Goal: Task Accomplishment & Management: Manage account settings

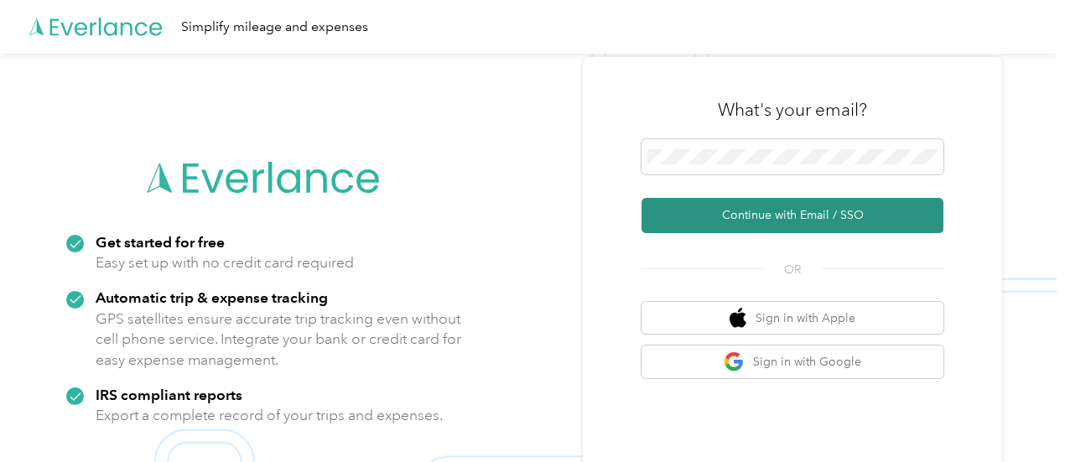
click at [802, 212] on button "Continue with Email / SSO" at bounding box center [793, 215] width 302 height 35
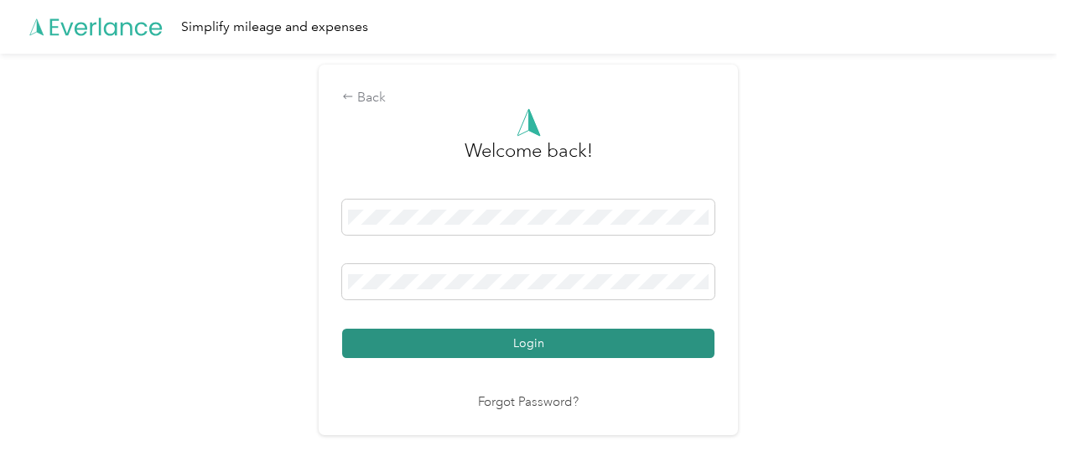
click at [550, 341] on button "Login" at bounding box center [528, 343] width 372 height 29
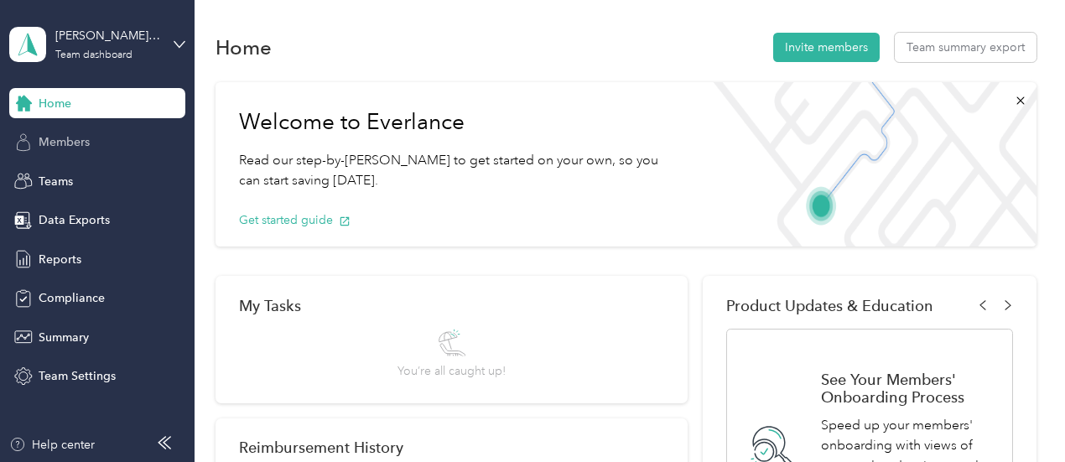
click at [78, 141] on span "Members" at bounding box center [64, 142] width 51 height 18
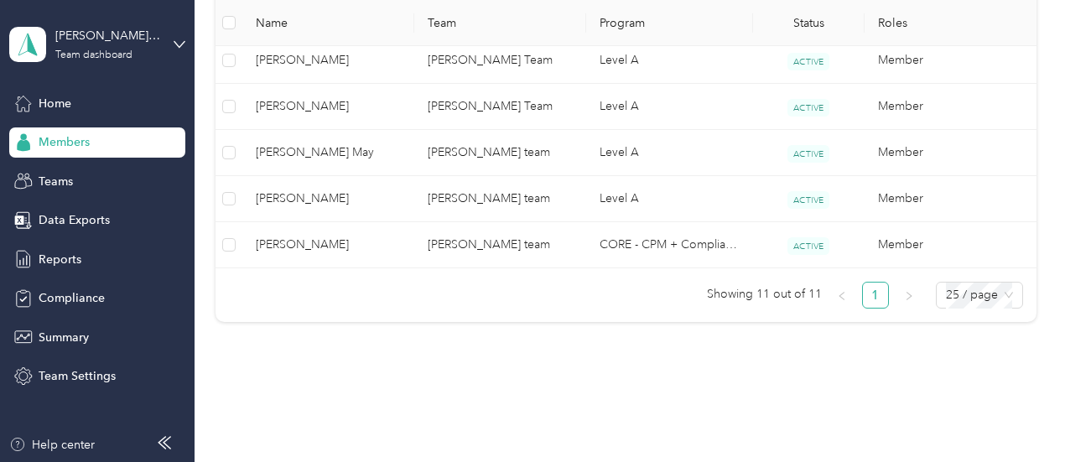
scroll to position [741, 0]
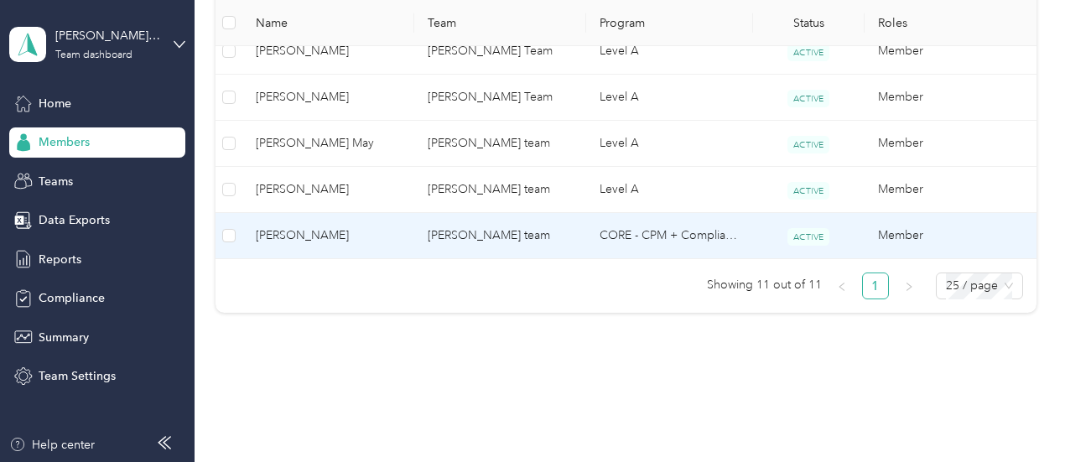
click at [305, 231] on span "[PERSON_NAME]" at bounding box center [328, 235] width 145 height 18
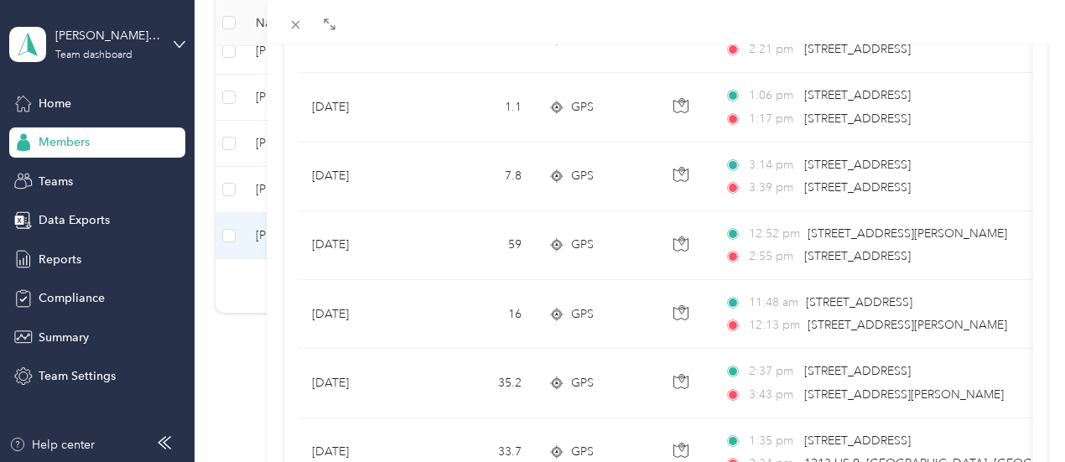
scroll to position [559, 0]
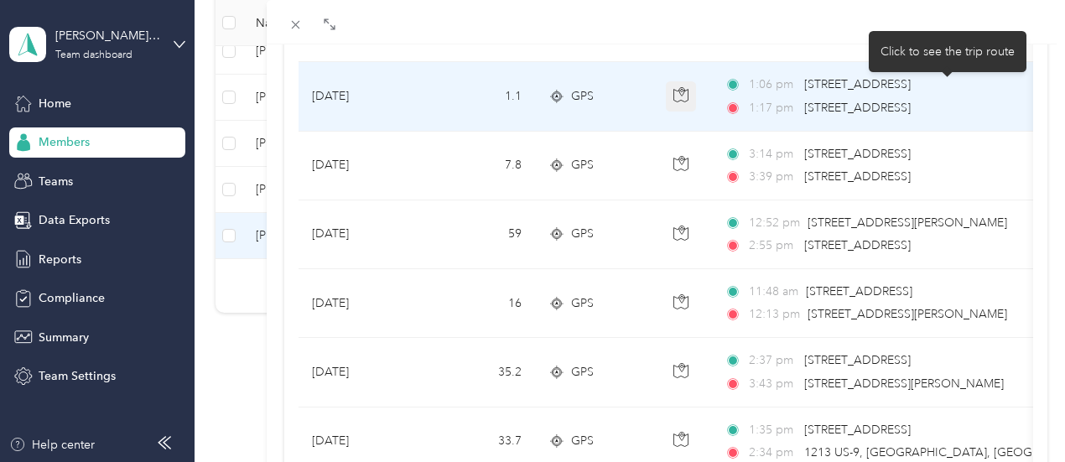
click at [689, 95] on icon "button" at bounding box center [681, 94] width 15 height 15
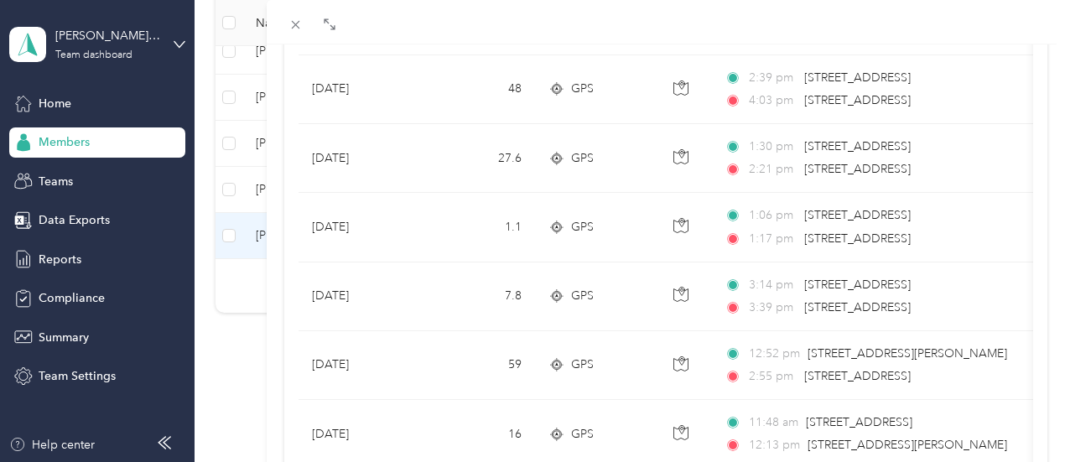
scroll to position [419, 0]
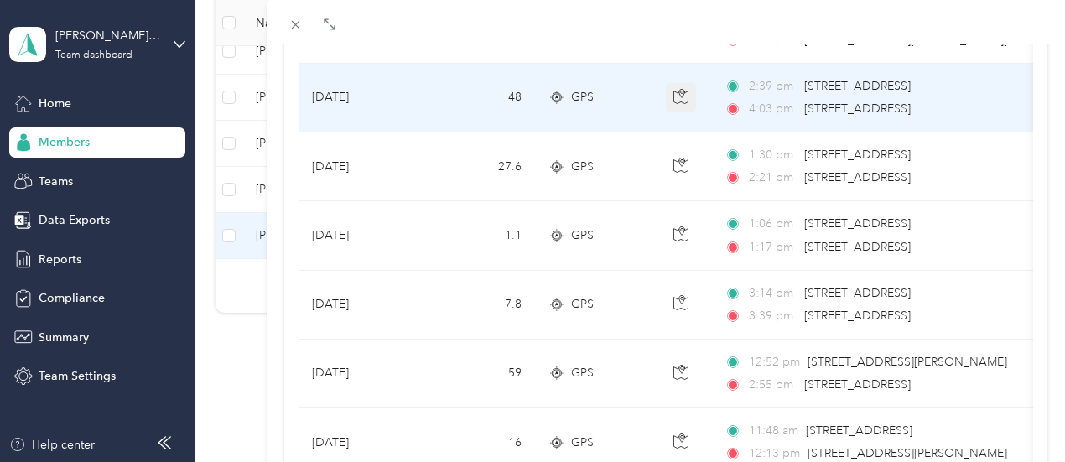
click at [689, 99] on icon "button" at bounding box center [681, 96] width 15 height 15
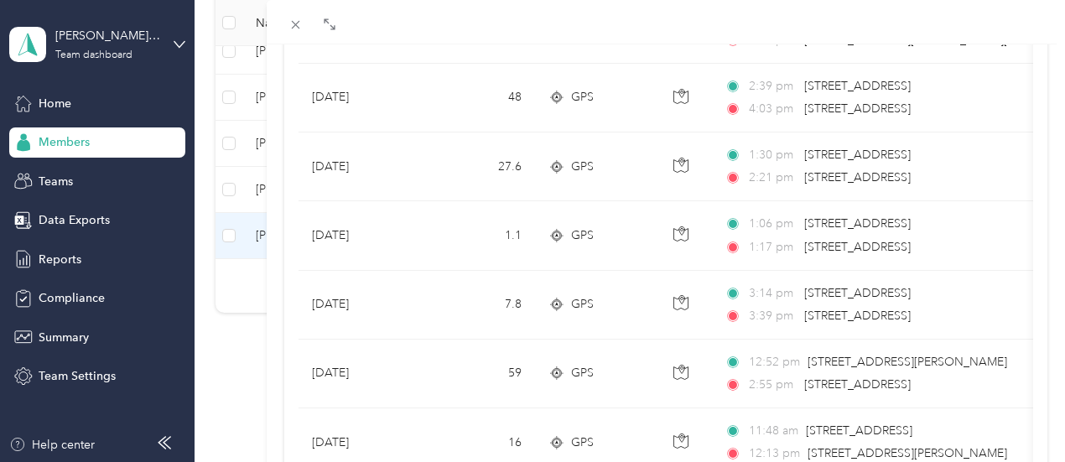
click at [866, 26] on div at bounding box center [666, 22] width 799 height 44
click at [336, 27] on icon at bounding box center [333, 26] width 5 height 5
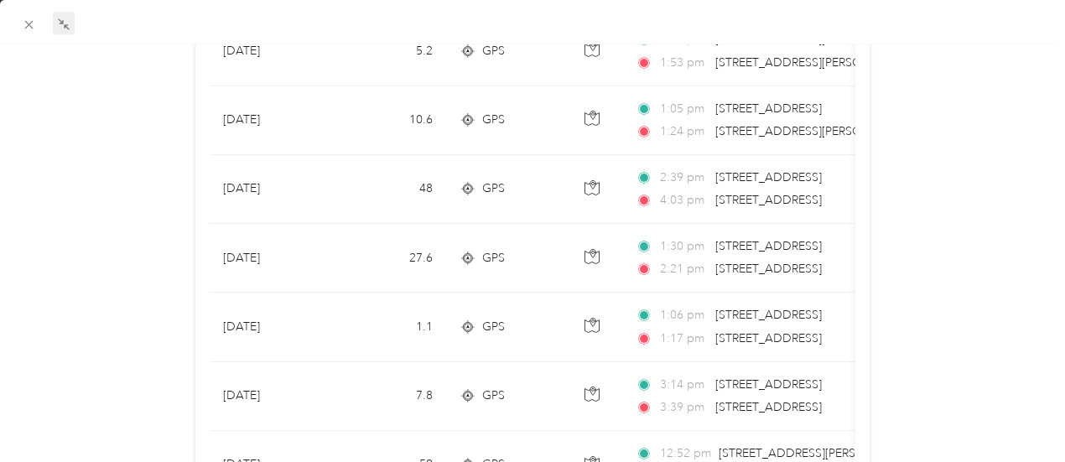
scroll to position [0, 0]
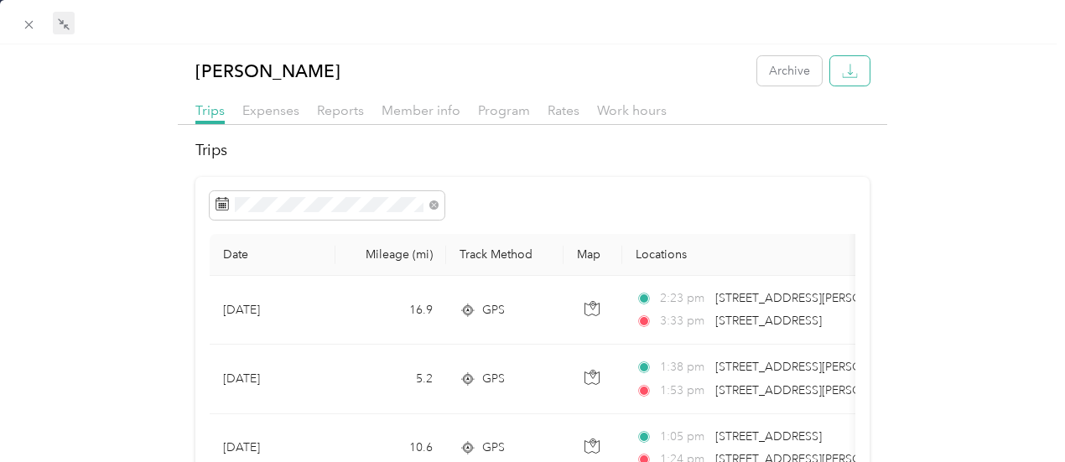
click at [842, 70] on icon "button" at bounding box center [850, 71] width 16 height 16
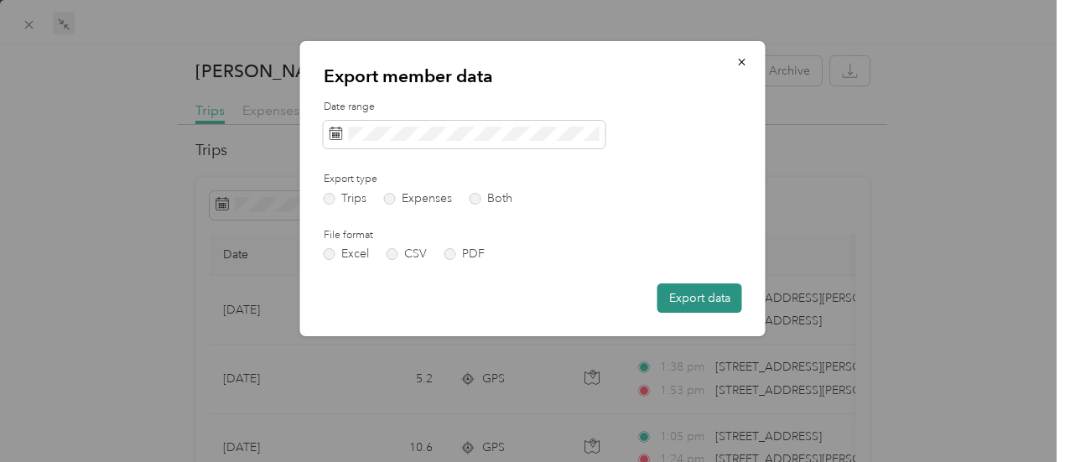
click at [691, 301] on button "Export data" at bounding box center [700, 298] width 85 height 29
